Goal: Task Accomplishment & Management: Complete application form

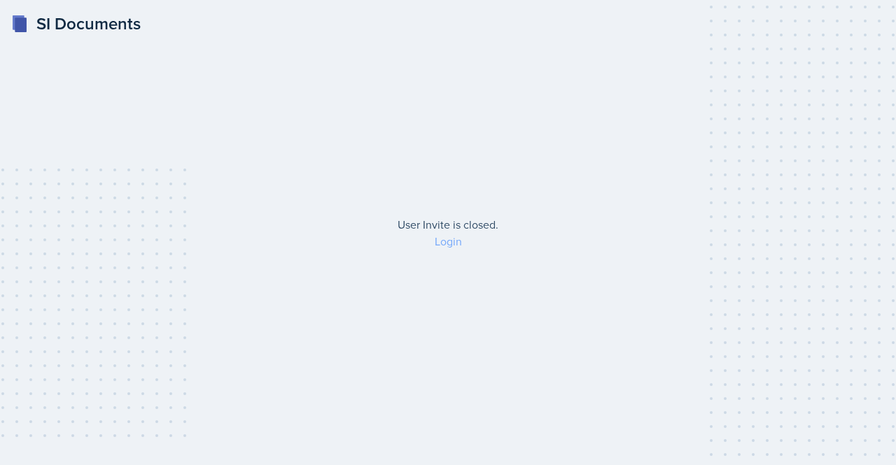
click at [452, 243] on link "Login" at bounding box center [448, 241] width 27 height 15
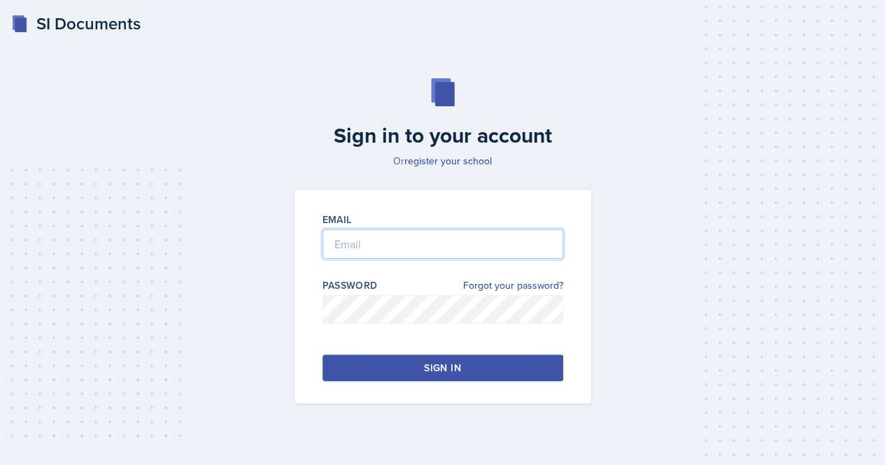
click at [433, 233] on input "email" at bounding box center [443, 244] width 241 height 29
click at [384, 241] on input "[DOMAIN_NAME]" at bounding box center [443, 244] width 241 height 29
type input "[EMAIL_ADDRESS][DOMAIN_NAME]"
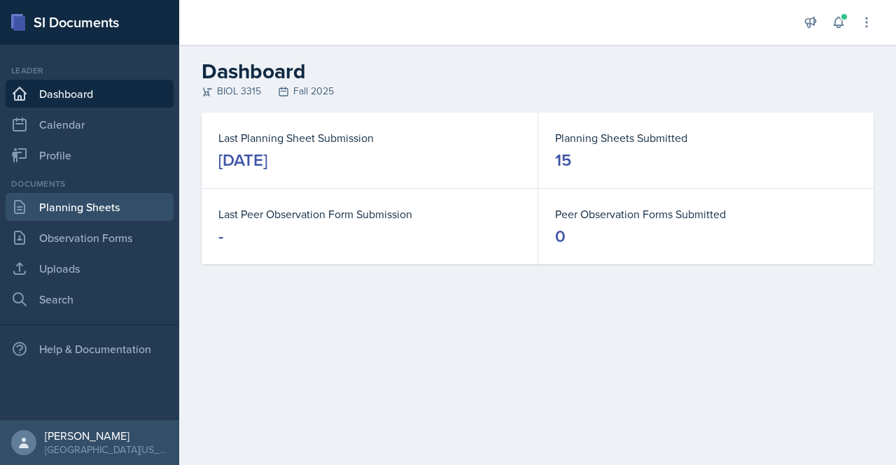
click at [81, 199] on link "Planning Sheets" at bounding box center [90, 207] width 168 height 28
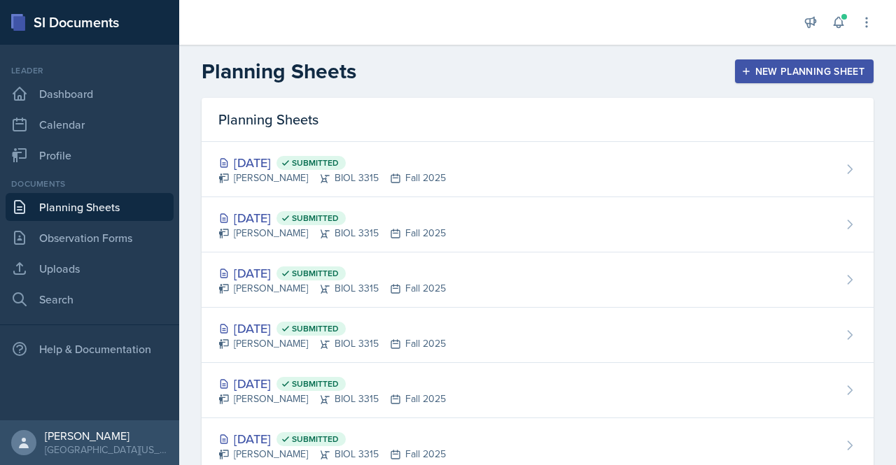
click at [792, 62] on button "New Planning Sheet" at bounding box center [804, 71] width 139 height 24
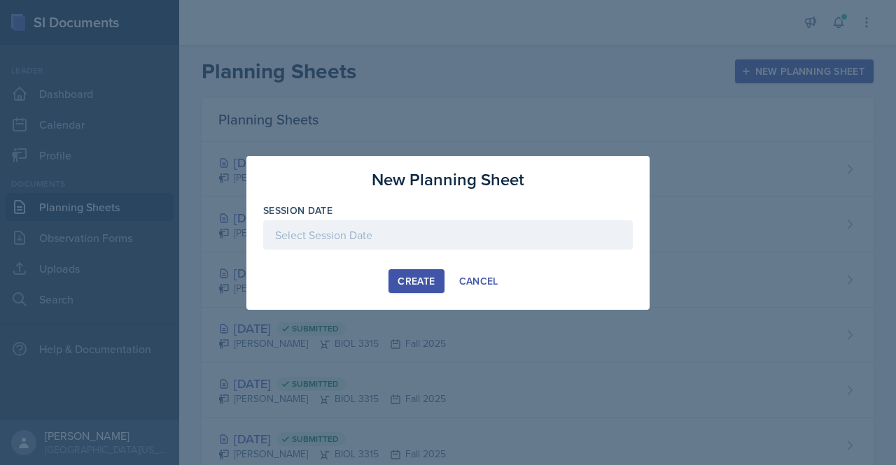
click at [416, 243] on div at bounding box center [448, 234] width 370 height 29
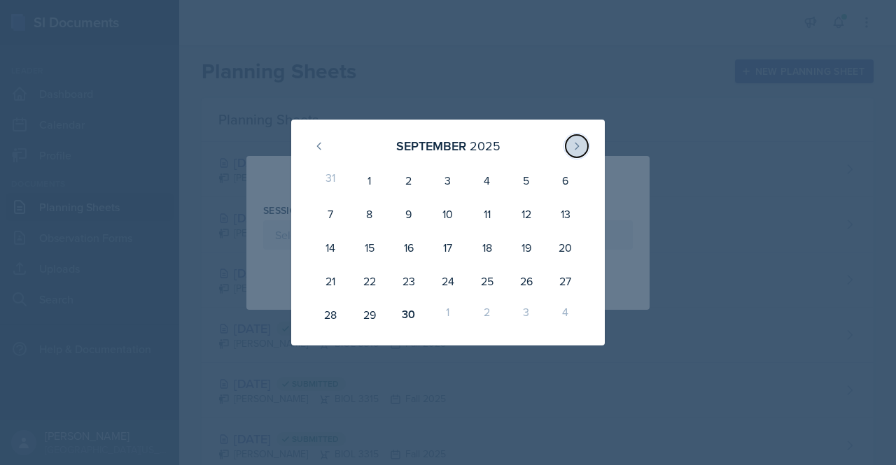
click at [577, 143] on icon at bounding box center [576, 146] width 11 height 11
click at [448, 190] on div "1" at bounding box center [447, 181] width 39 height 34
type input "[DATE]"
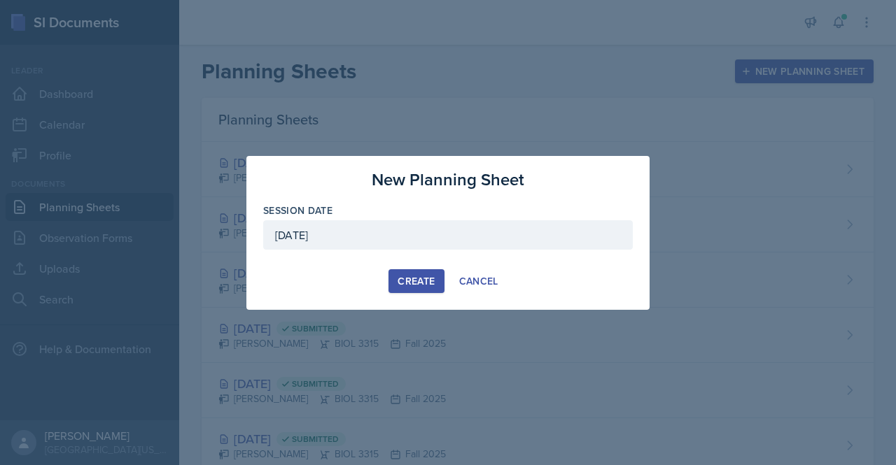
click at [427, 288] on button "Create" at bounding box center [415, 281] width 55 height 24
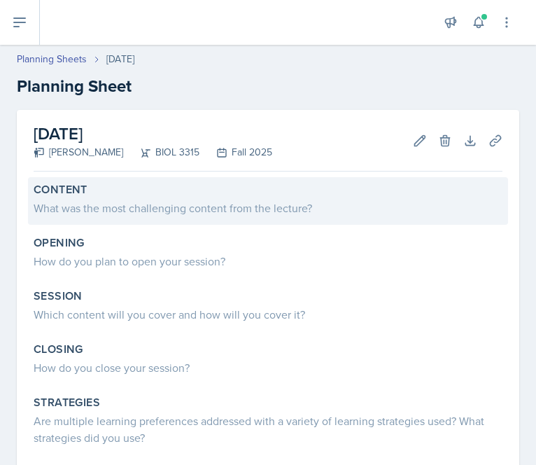
click at [277, 205] on div "What was the most challenging content from the lecture?" at bounding box center [268, 207] width 469 height 17
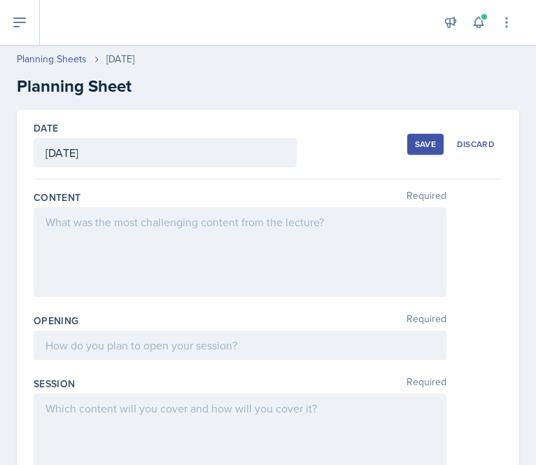
click at [196, 236] on div at bounding box center [240, 252] width 413 height 90
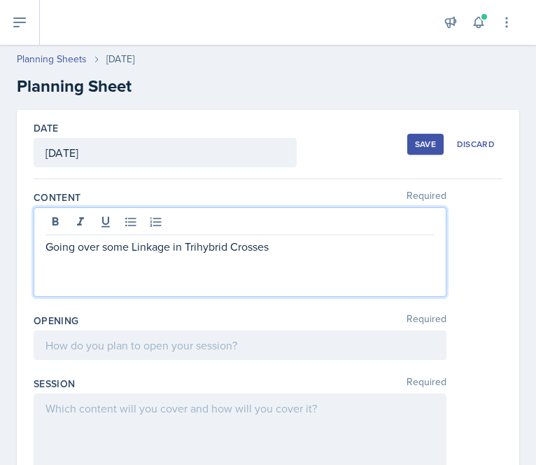
click at [134, 243] on p "Going over some Linkage in Trihybrid Crosses" at bounding box center [239, 246] width 389 height 17
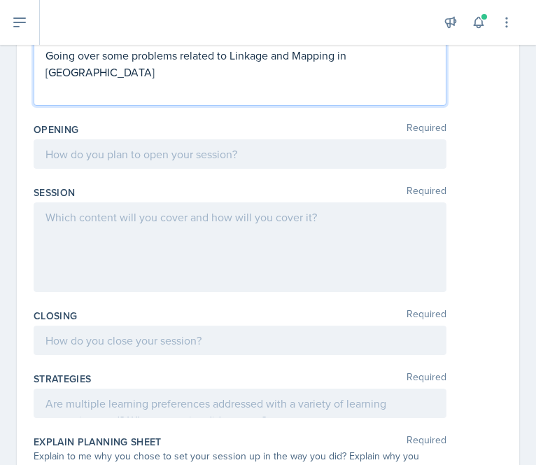
scroll to position [198, 0]
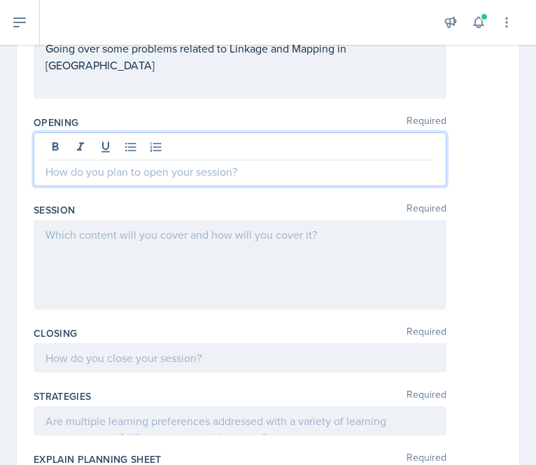
click at [216, 153] on div at bounding box center [240, 159] width 413 height 54
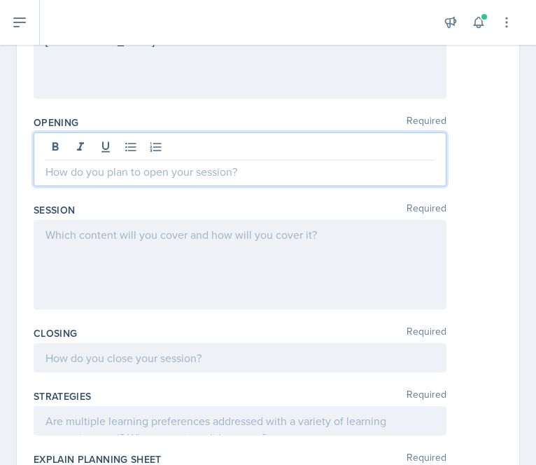
paste div
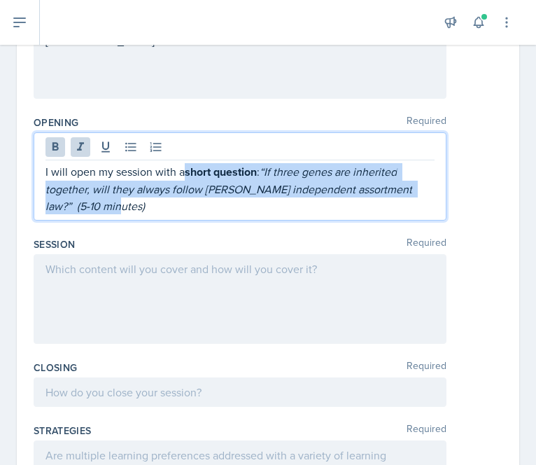
drag, startPoint x: 130, startPoint y: 208, endPoint x: 188, endPoint y: 155, distance: 77.8
click at [188, 155] on div "I will open my session with a short question : “If three genes are inherited to…" at bounding box center [240, 176] width 413 height 88
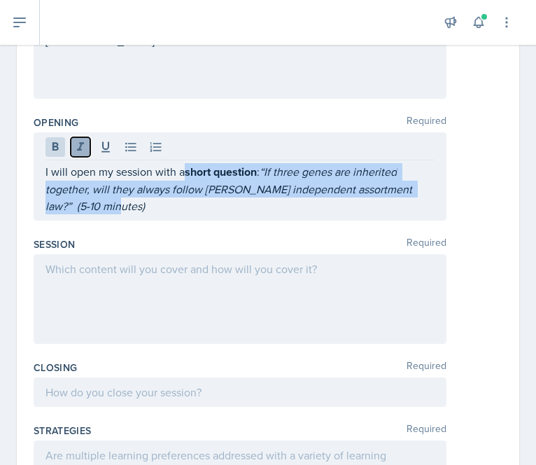
click at [78, 148] on icon at bounding box center [80, 146] width 7 height 8
click at [58, 145] on icon at bounding box center [55, 147] width 14 height 14
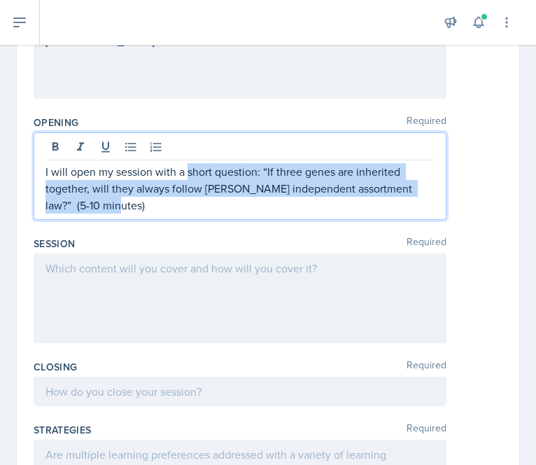
click at [167, 206] on p "I will open my session with a short question: “If three genes are inherited tog…" at bounding box center [239, 188] width 389 height 50
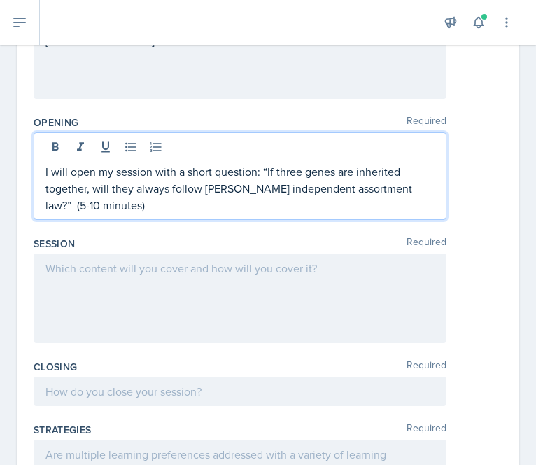
click at [405, 187] on p "I will open my session with a short question: “If three genes are inherited tog…" at bounding box center [239, 188] width 389 height 50
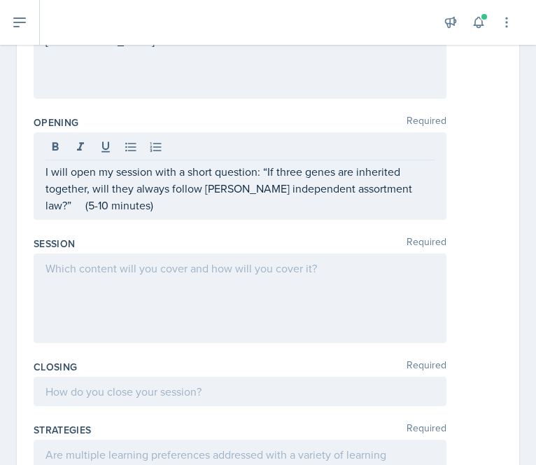
click at [232, 275] on div at bounding box center [240, 298] width 413 height 90
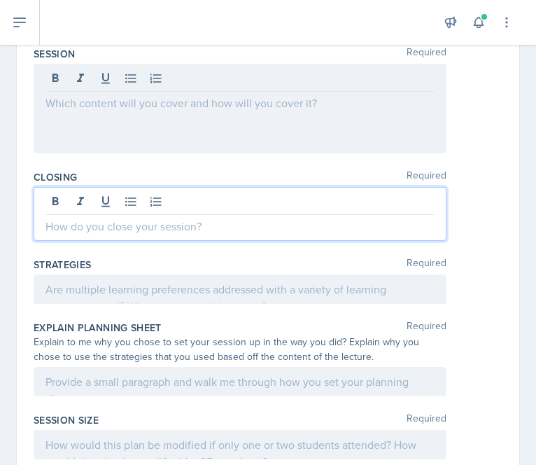
scroll to position [388, 0]
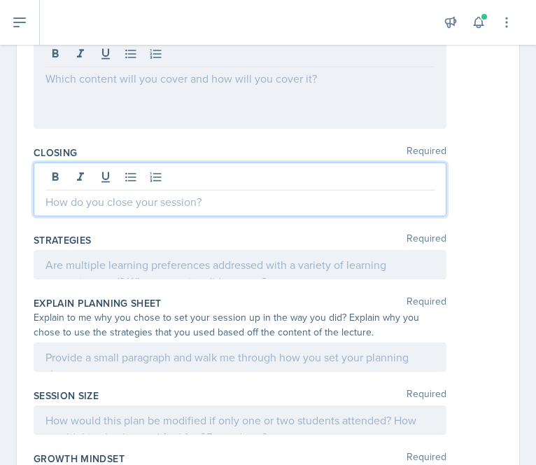
click at [181, 205] on p at bounding box center [239, 201] width 389 height 17
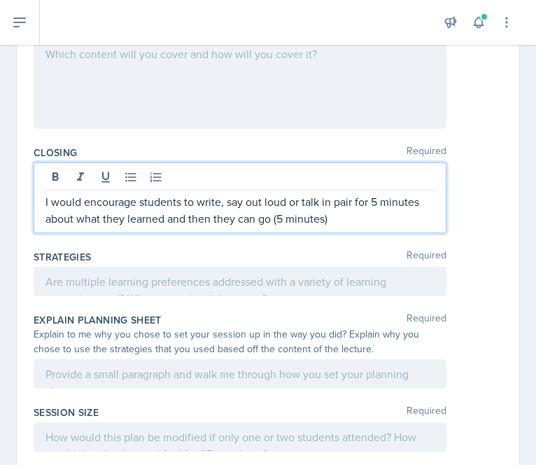
click at [274, 216] on p "I would encourage students to write, say out loud or talk in pair for 5 minutes…" at bounding box center [239, 210] width 389 height 34
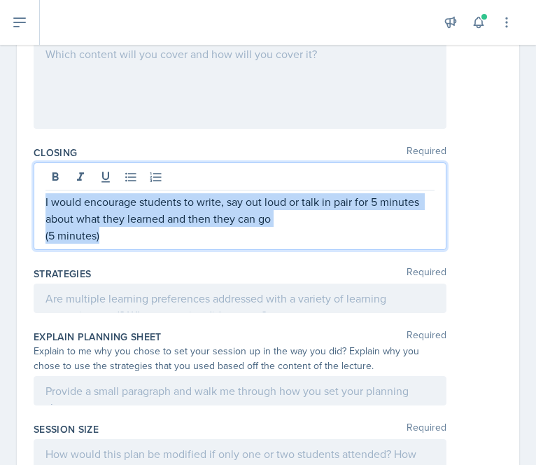
drag, startPoint x: 192, startPoint y: 236, endPoint x: 42, endPoint y: 202, distance: 153.5
click at [42, 202] on div "I would encourage students to write, say out loud or talk in pair for 5 minutes…" at bounding box center [240, 205] width 413 height 87
copy div "I would encourage students to write, say out loud or talk in pair for 5 minutes…"
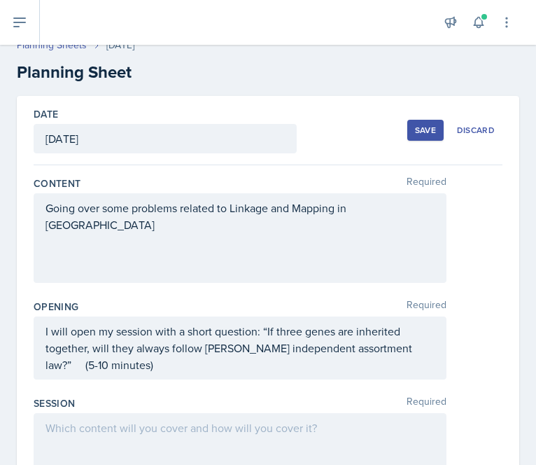
scroll to position [0, 0]
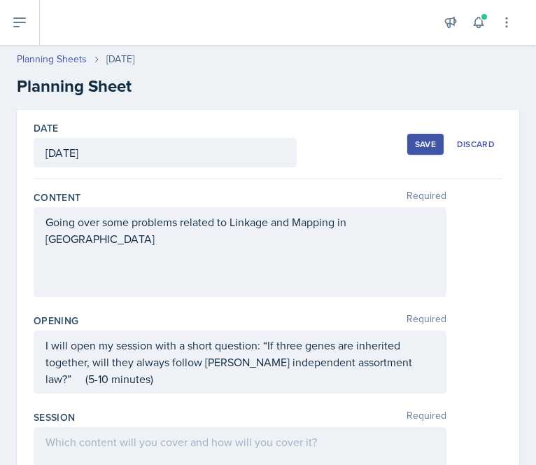
click at [43, 375] on div "I will open my session with a short question: “If three genes are inherited tog…" at bounding box center [240, 361] width 413 height 63
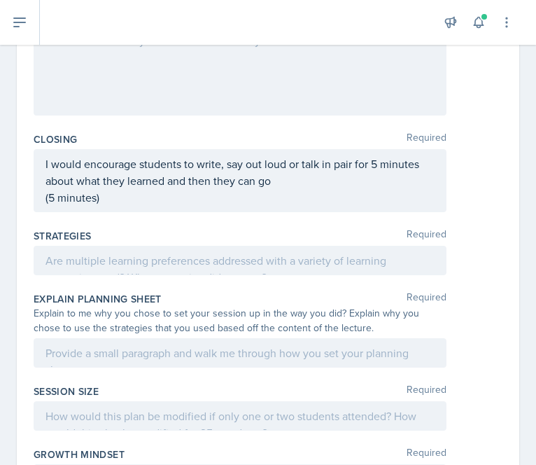
scroll to position [442, 0]
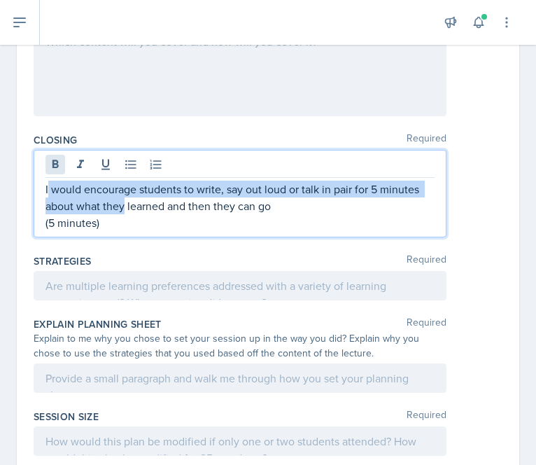
drag, startPoint x: 125, startPoint y: 179, endPoint x: 49, endPoint y: 153, distance: 80.6
click at [49, 153] on div "I would encourage students to write, say out loud or talk in pair for 5 minutes…" at bounding box center [240, 193] width 413 height 87
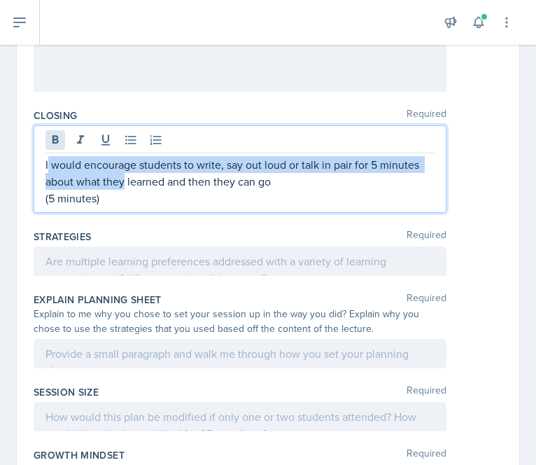
scroll to position [417, 0]
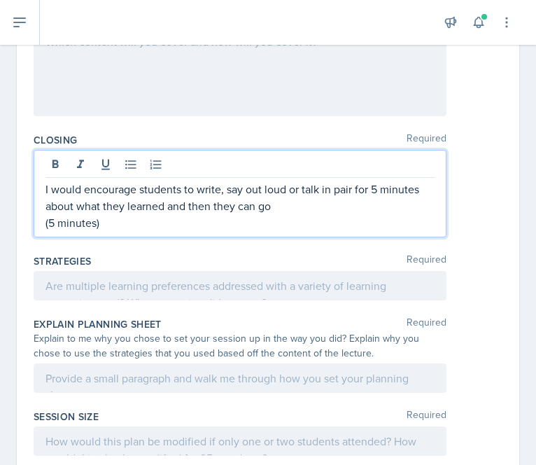
click at [102, 214] on p "(5 minutes)" at bounding box center [239, 222] width 389 height 17
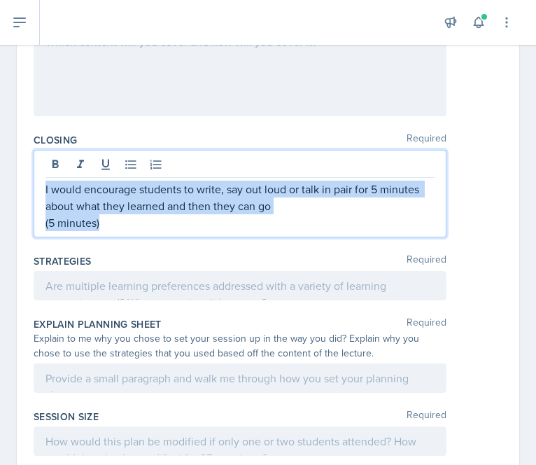
drag, startPoint x: 102, startPoint y: 199, endPoint x: 37, endPoint y: 171, distance: 70.6
click at [37, 171] on div "I would encourage students to write, say out loud or talk in pair for 5 minutes…" at bounding box center [240, 193] width 413 height 87
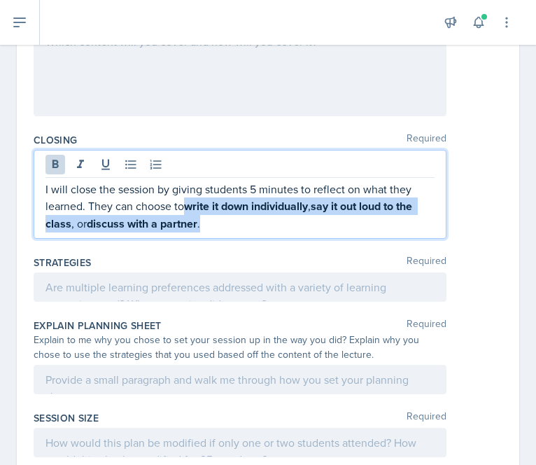
drag, startPoint x: 187, startPoint y: 190, endPoint x: 221, endPoint y: 204, distance: 36.8
click at [221, 204] on p "I will close the session by giving students 5 minutes to reflect on what they l…" at bounding box center [239, 207] width 389 height 52
click at [52, 157] on icon at bounding box center [55, 164] width 14 height 14
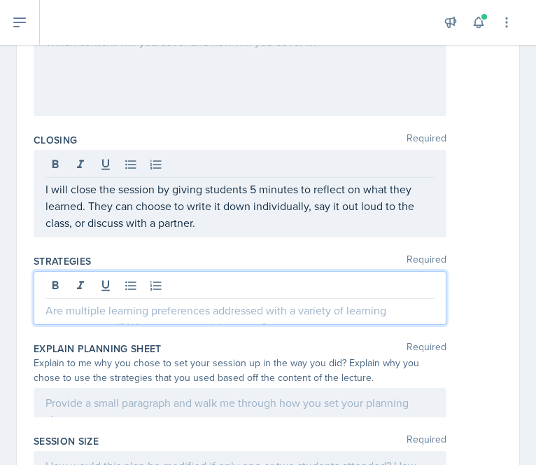
click at [244, 271] on div at bounding box center [240, 298] width 413 height 54
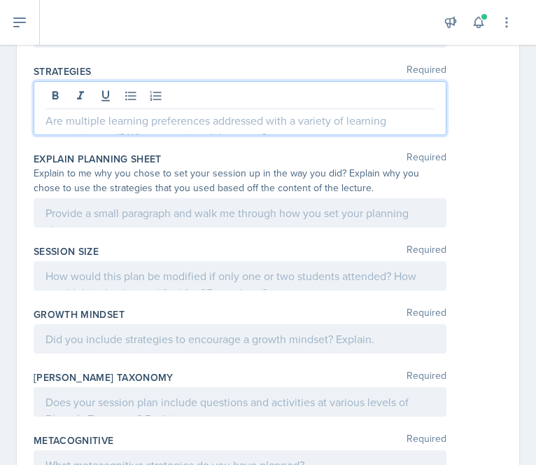
scroll to position [588, 0]
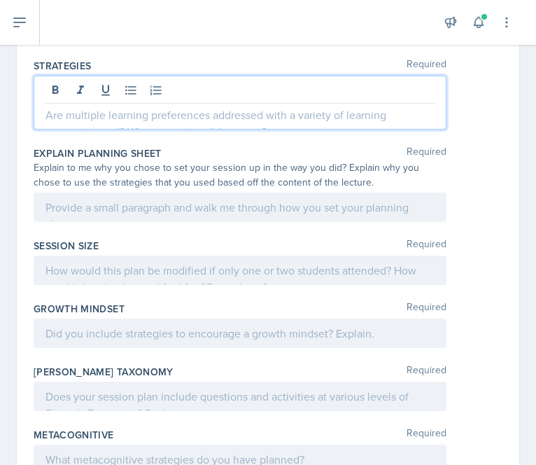
click at [180, 106] on p at bounding box center [239, 114] width 389 height 17
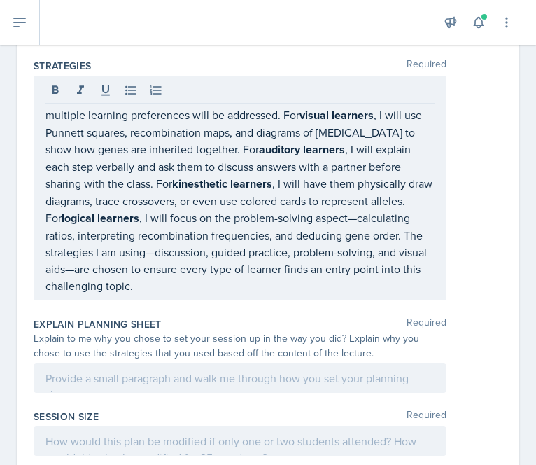
click at [44, 92] on div "multiple learning preferences will be addressed. For visual learners , I will u…" at bounding box center [240, 188] width 413 height 225
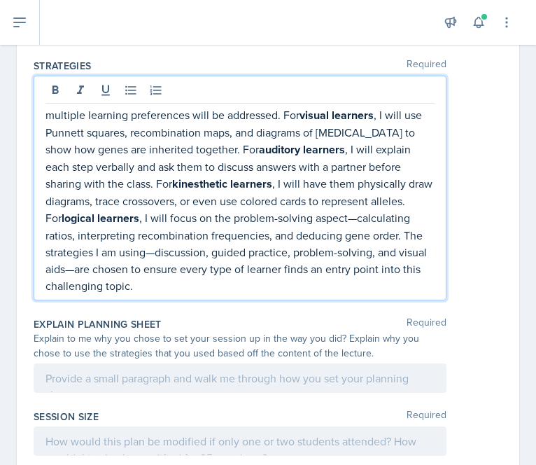
click at [50, 106] on p "multiple learning preferences will be addressed. For visual learners , I will u…" at bounding box center [239, 200] width 389 height 188
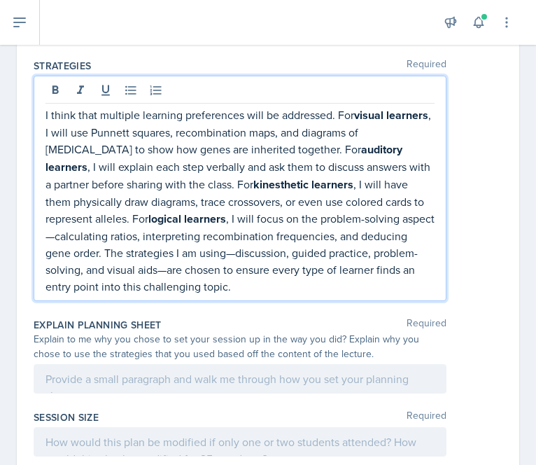
click at [342, 106] on p "I think that multiple learning preferences will be addressed. For visual learne…" at bounding box center [239, 200] width 389 height 188
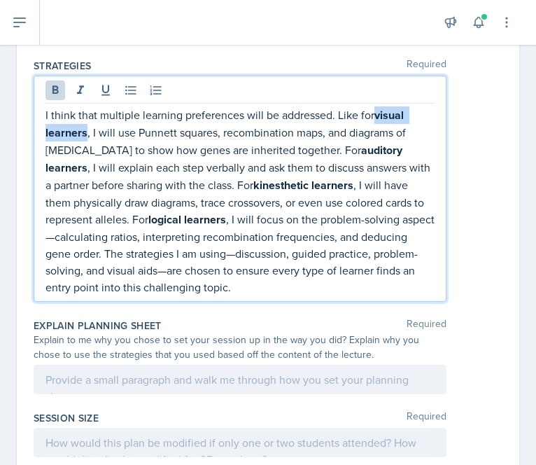
drag, startPoint x: 379, startPoint y: 93, endPoint x: 87, endPoint y: 111, distance: 291.7
click at [87, 111] on p "I think that multiple learning preferences will be addressed. Like for visual l…" at bounding box center [239, 200] width 389 height 189
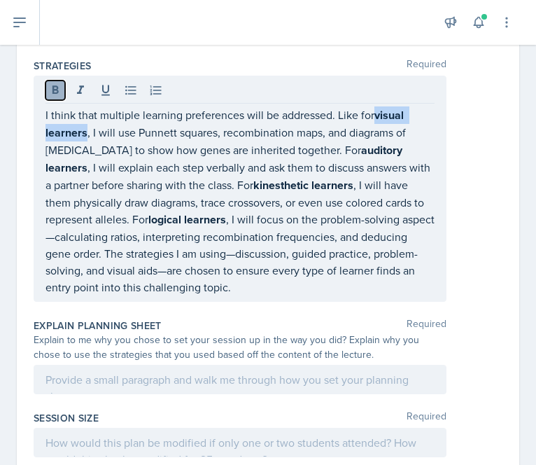
click at [55, 85] on icon at bounding box center [55, 89] width 6 height 8
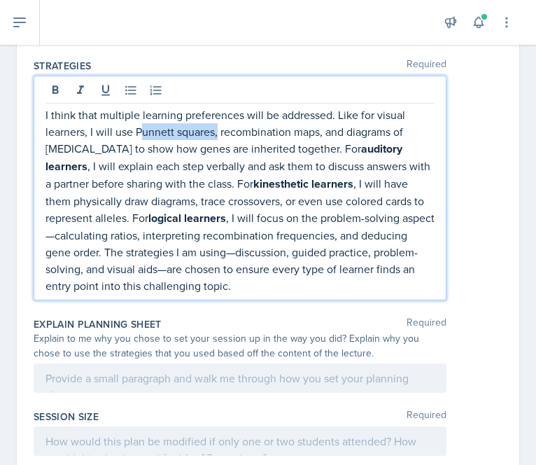
drag, startPoint x: 141, startPoint y: 114, endPoint x: 216, endPoint y: 112, distance: 74.9
click at [216, 112] on p "I think that multiple learning preferences will be addressed. Like for visual l…" at bounding box center [239, 200] width 389 height 188
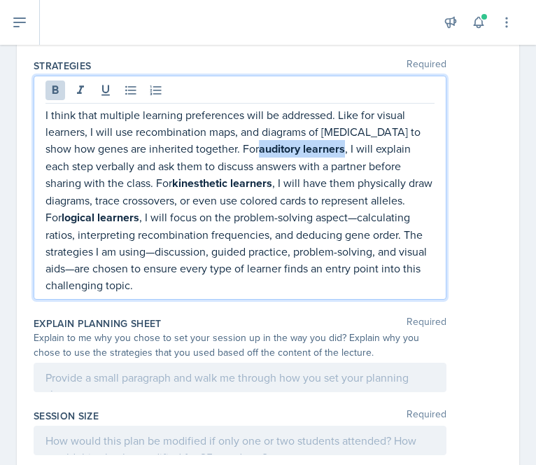
drag, startPoint x: 262, startPoint y: 132, endPoint x: 349, endPoint y: 132, distance: 86.8
click at [349, 132] on p "I think that multiple learning preferences will be addressed. Like for visual l…" at bounding box center [239, 199] width 389 height 187
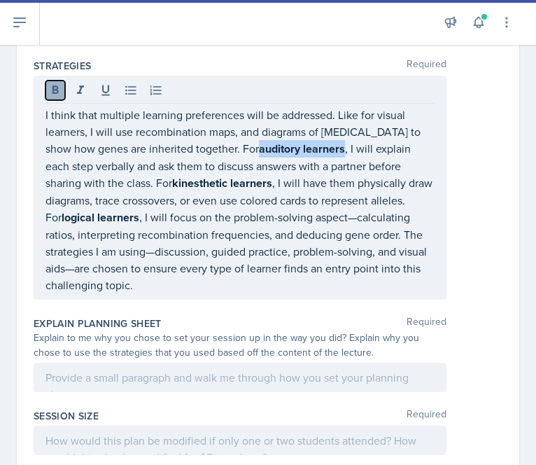
click at [53, 85] on icon at bounding box center [55, 89] width 6 height 8
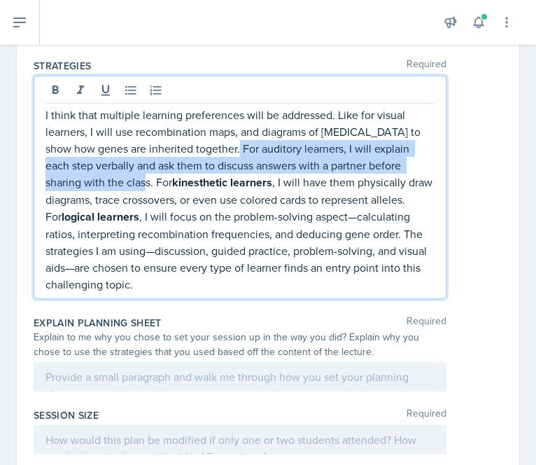
drag, startPoint x: 243, startPoint y: 129, endPoint x: 150, endPoint y: 160, distance: 98.0
click at [150, 160] on p "I think that multiple learning preferences will be addressed. Like for visual l…" at bounding box center [239, 199] width 389 height 186
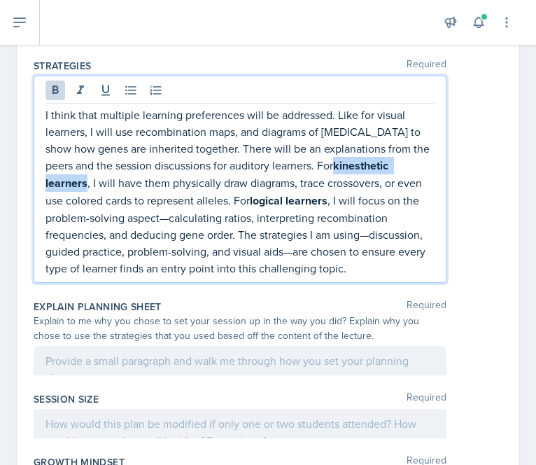
drag, startPoint x: 359, startPoint y: 148, endPoint x: 86, endPoint y: 163, distance: 273.4
click at [86, 163] on p "I think that multiple learning preferences will be addressed. Like for visual l…" at bounding box center [239, 191] width 389 height 170
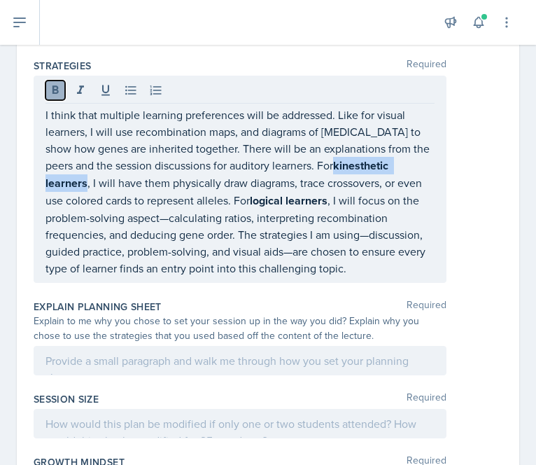
click at [52, 80] on button at bounding box center [55, 90] width 20 height 20
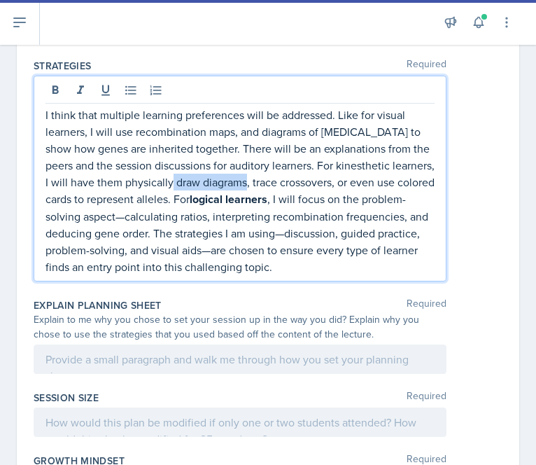
drag, startPoint x: 218, startPoint y: 163, endPoint x: 295, endPoint y: 162, distance: 77.0
click at [295, 162] on p "I think that multiple learning preferences will be addressed. Like for visual l…" at bounding box center [239, 190] width 389 height 169
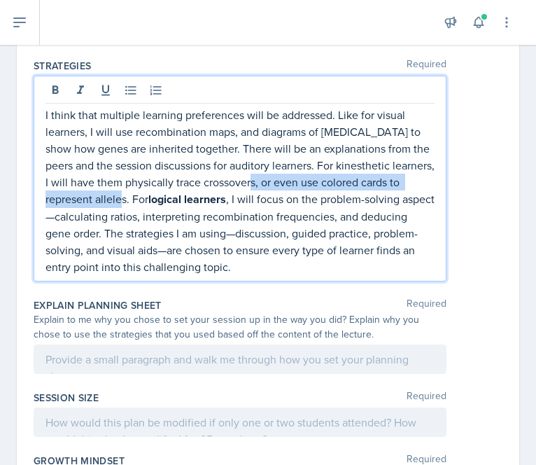
drag, startPoint x: 301, startPoint y: 166, endPoint x: 169, endPoint y: 176, distance: 132.6
click at [169, 176] on p "I think that multiple learning preferences will be addressed. Like for visual l…" at bounding box center [239, 190] width 389 height 169
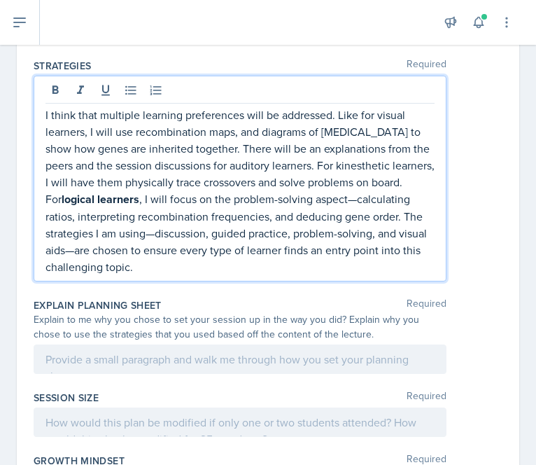
click at [50, 179] on p "I think that multiple learning preferences will be addressed. Like for visual l…" at bounding box center [239, 190] width 389 height 169
drag, startPoint x: 130, startPoint y: 180, endPoint x: 206, endPoint y: 179, distance: 76.3
click at [139, 191] on strong "logical learners" at bounding box center [101, 199] width 78 height 16
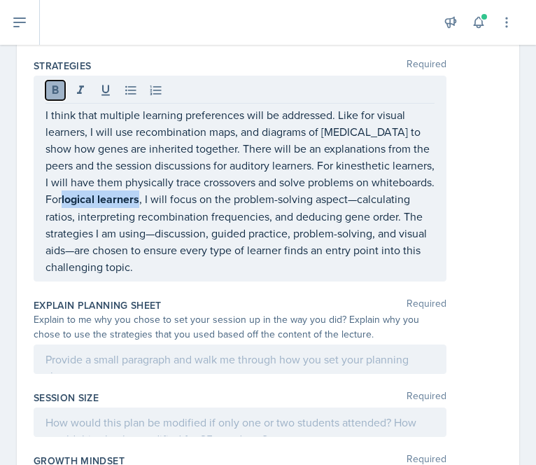
click at [57, 85] on icon at bounding box center [55, 89] width 6 height 8
click at [426, 180] on div "I think that multiple learning preferences will be addressed. Like for visual l…" at bounding box center [240, 178] width 413 height 205
click at [424, 181] on div "I think that multiple learning preferences will be addressed. Like for visual l…" at bounding box center [240, 178] width 413 height 205
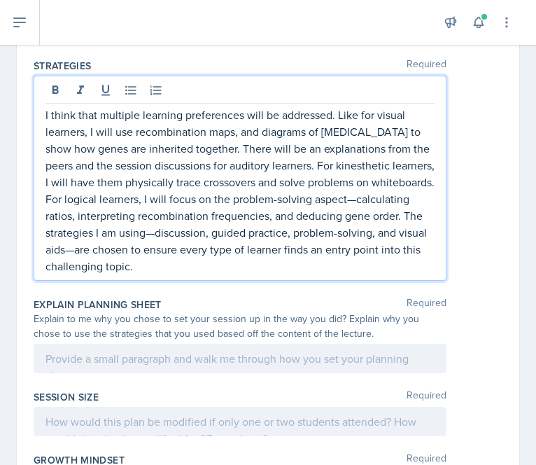
click at [417, 181] on p "I think that multiple learning preferences will be addressed. Like for visual l…" at bounding box center [239, 190] width 389 height 168
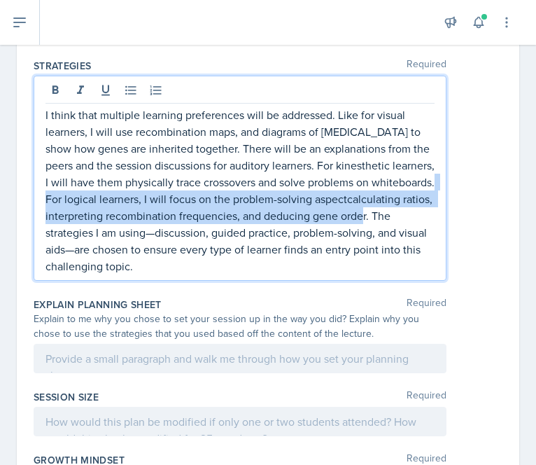
drag, startPoint x: 112, startPoint y: 180, endPoint x: 148, endPoint y: 214, distance: 49.5
click at [148, 214] on p "I think that multiple learning preferences will be addressed. Like for visual l…" at bounding box center [239, 190] width 389 height 168
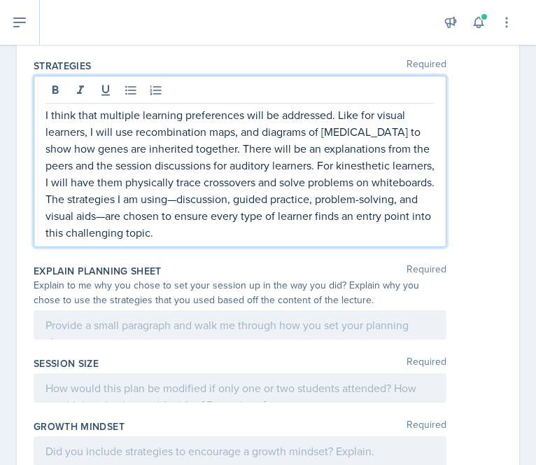
click at [233, 180] on p "I think that multiple learning preferences will be addressed. Like for visual l…" at bounding box center [239, 173] width 389 height 134
click at [210, 199] on p "I think that multiple learning preferences will be addressed. Like for visual l…" at bounding box center [239, 173] width 389 height 134
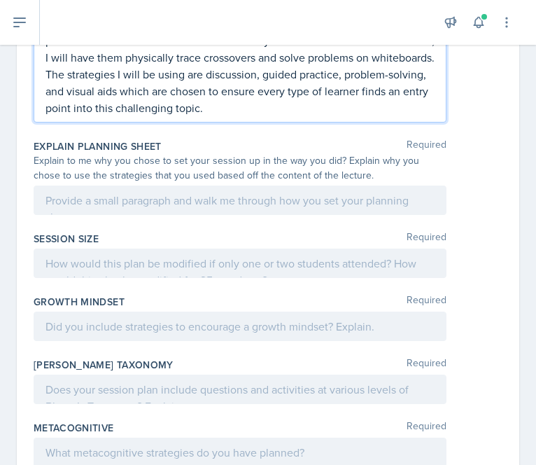
scroll to position [714, 0]
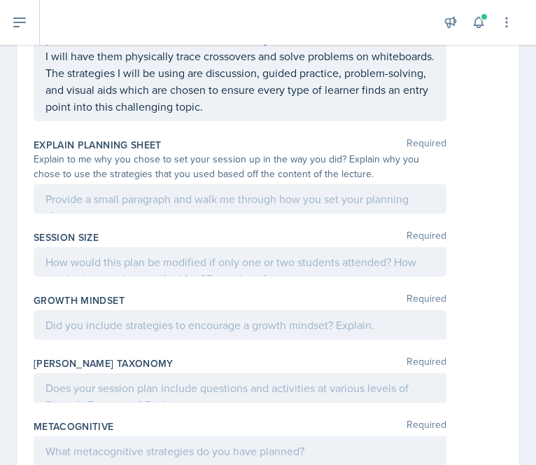
click at [331, 184] on div at bounding box center [240, 198] width 413 height 29
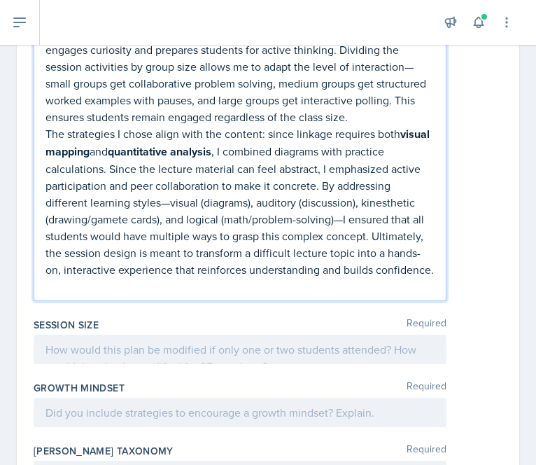
scroll to position [930, 0]
